Goal: Task Accomplishment & Management: Manage account settings

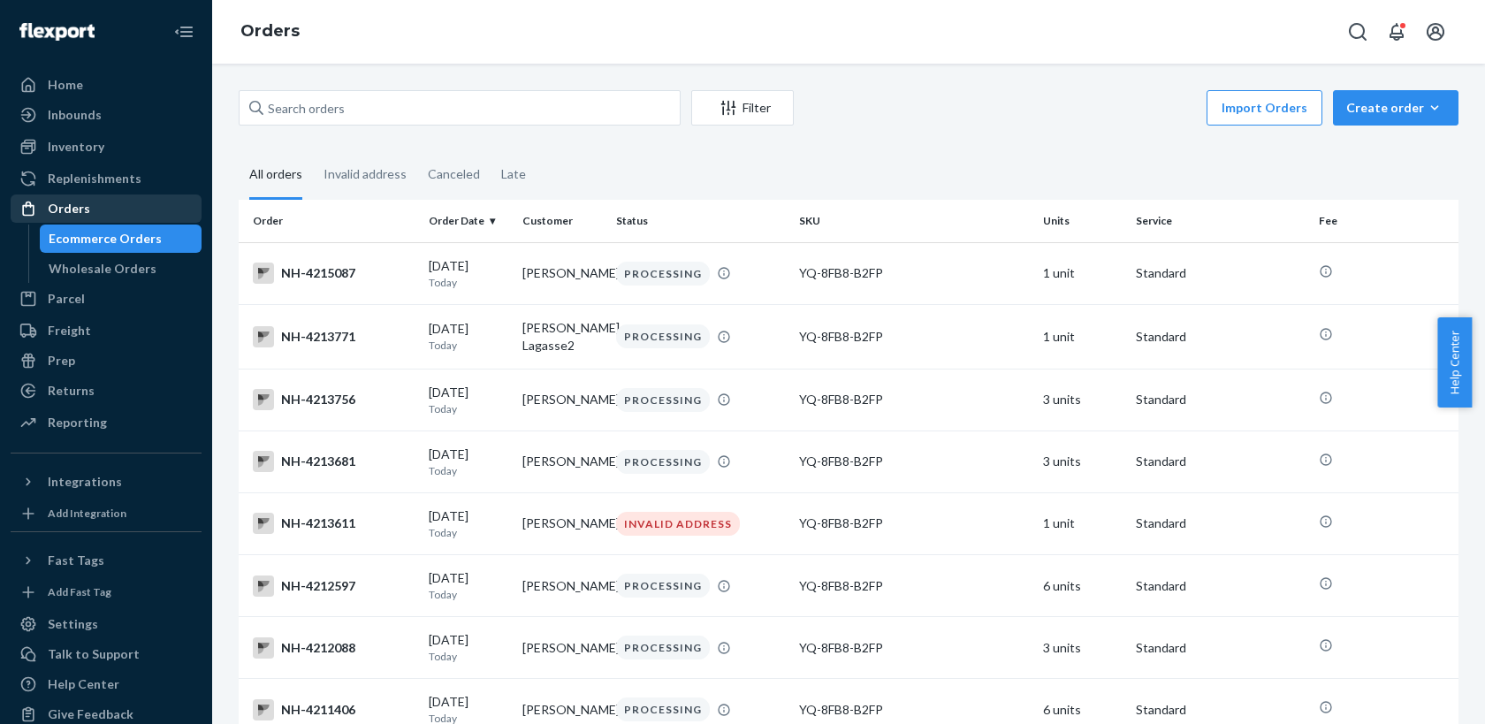
click at [98, 201] on div "Orders" at bounding box center [105, 208] width 187 height 25
click at [328, 176] on div "Invalid address" at bounding box center [364, 175] width 83 height 49
click at [313, 151] on input "Invalid address" at bounding box center [313, 151] width 0 height 0
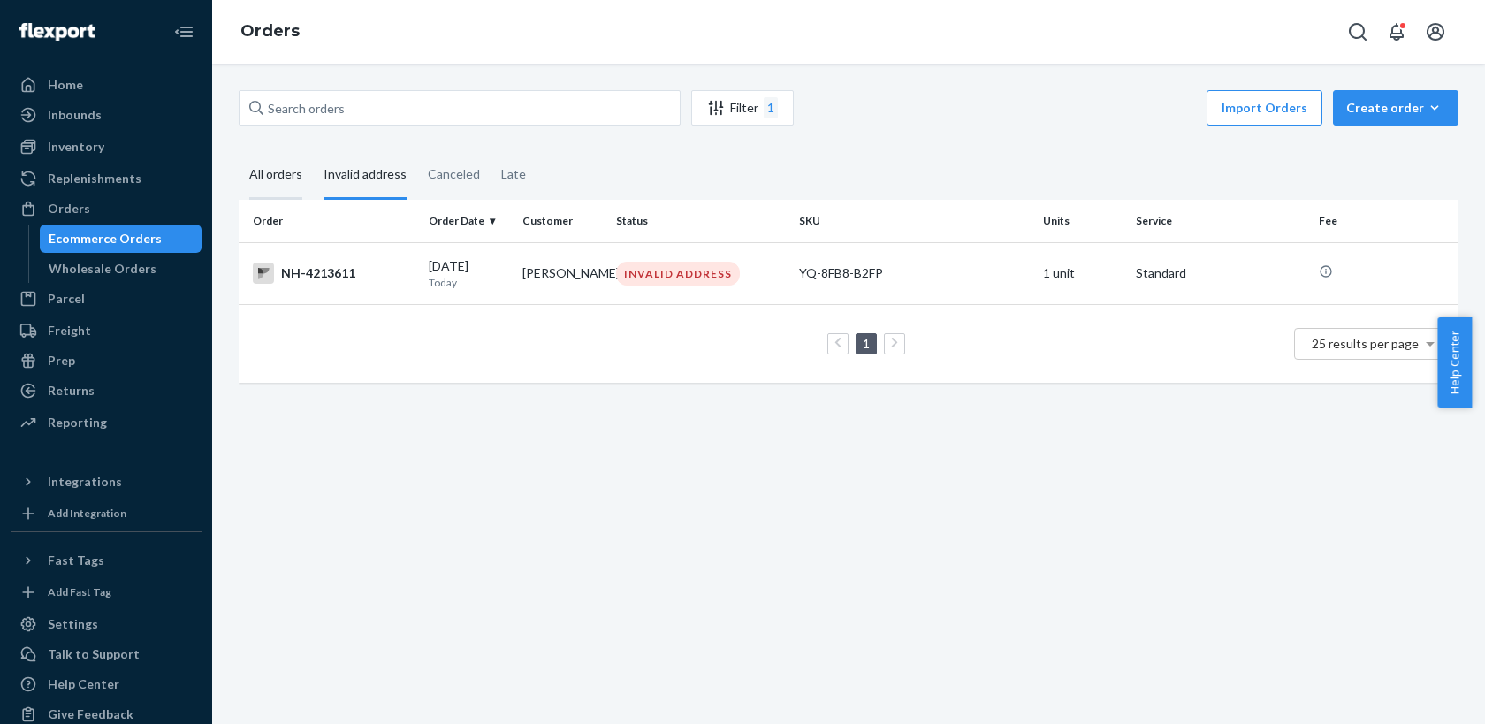
click at [286, 191] on div "All orders" at bounding box center [275, 175] width 53 height 49
click at [239, 151] on input "All orders" at bounding box center [239, 151] width 0 height 0
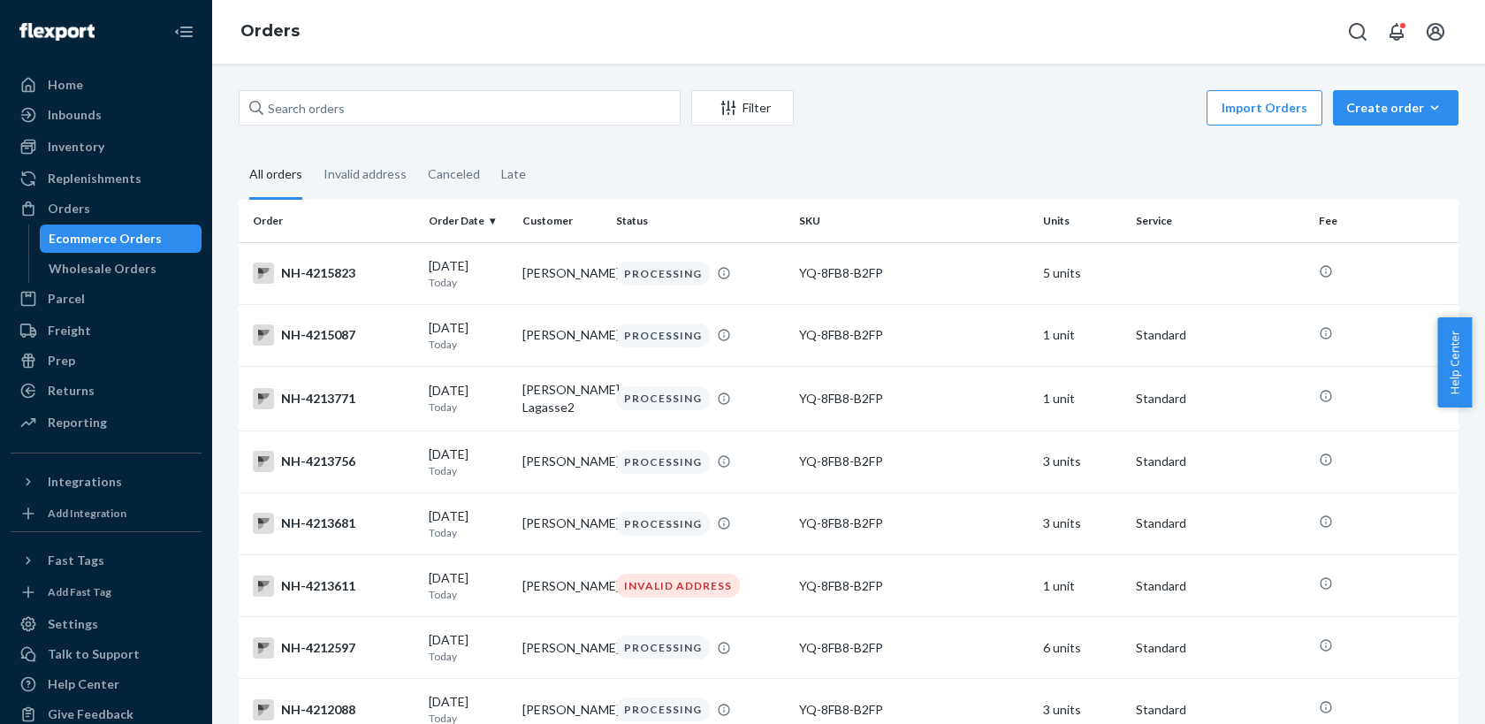
drag, startPoint x: 698, startPoint y: 207, endPoint x: 709, endPoint y: 212, distance: 11.9
click at [709, 212] on th "Status" at bounding box center [700, 221] width 183 height 42
click at [1016, 190] on fieldset "All orders Invalid address Canceled Late" at bounding box center [849, 175] width 1220 height 49
